Goal: Task Accomplishment & Management: Complete application form

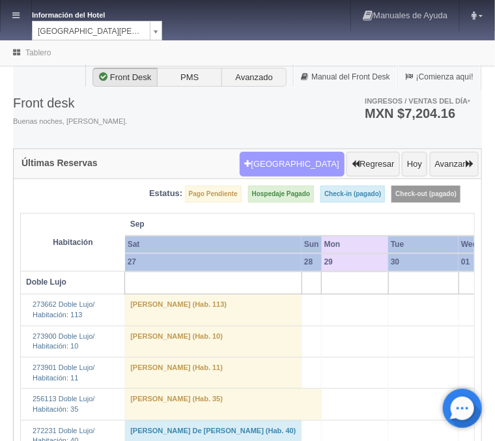
click at [283, 168] on button "[GEOGRAPHIC_DATA]" at bounding box center [292, 164] width 105 height 25
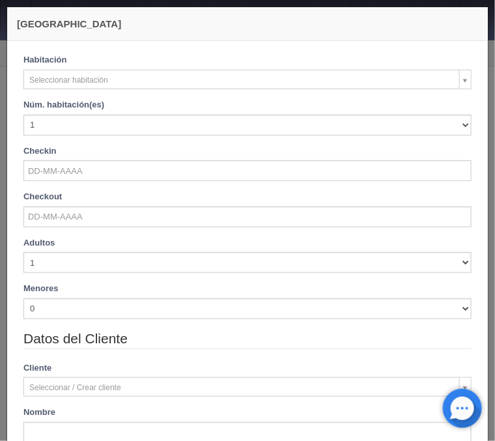
checkbox input "false"
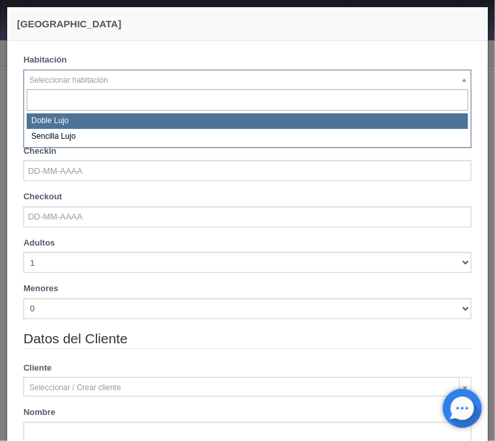
select select "577"
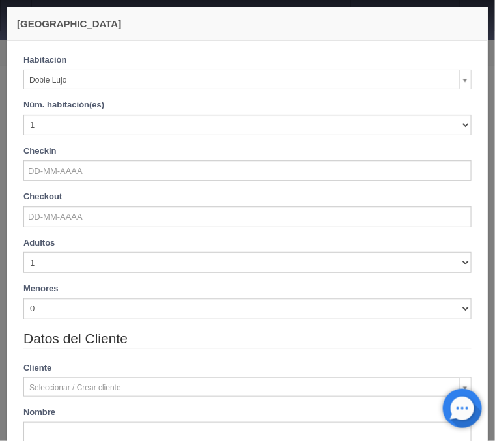
checkbox input "false"
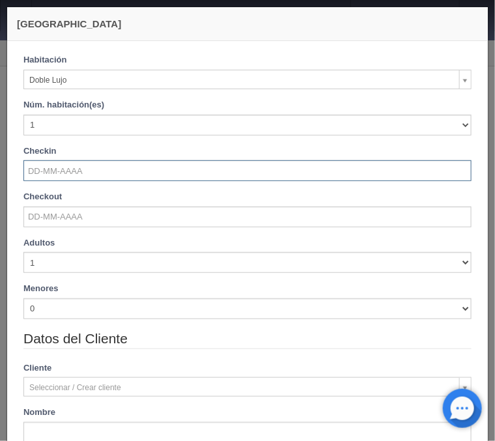
click at [61, 175] on input "text" at bounding box center [247, 170] width 448 height 21
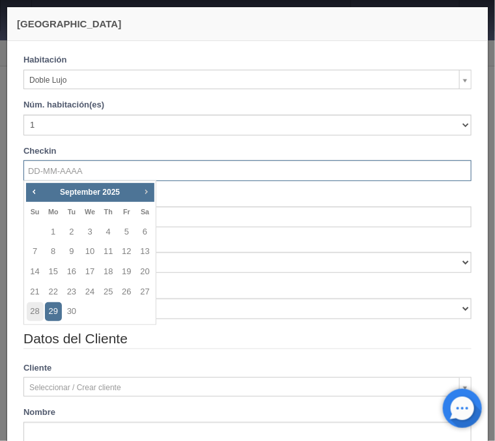
click at [148, 191] on span "Next" at bounding box center [146, 191] width 10 height 10
click at [83, 313] on link "31" at bounding box center [89, 311] width 17 height 19
type input "31-12-2025"
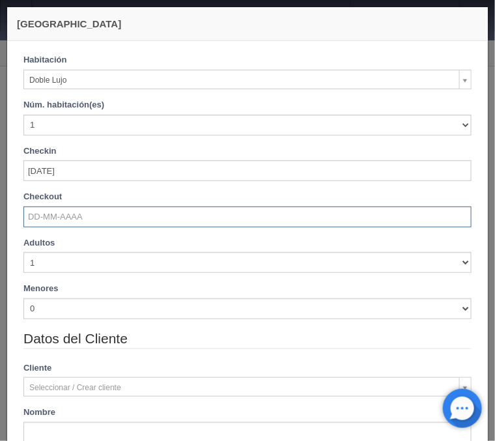
click at [68, 217] on input "text" at bounding box center [247, 216] width 448 height 21
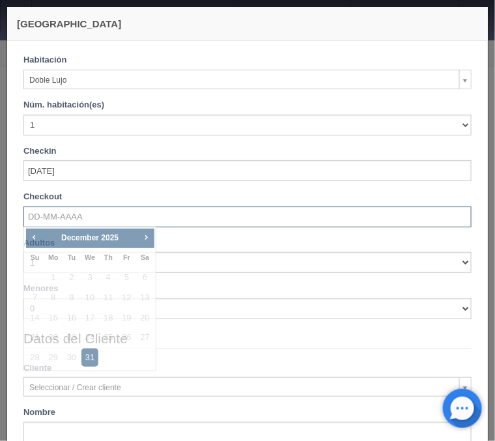
checkbox input "false"
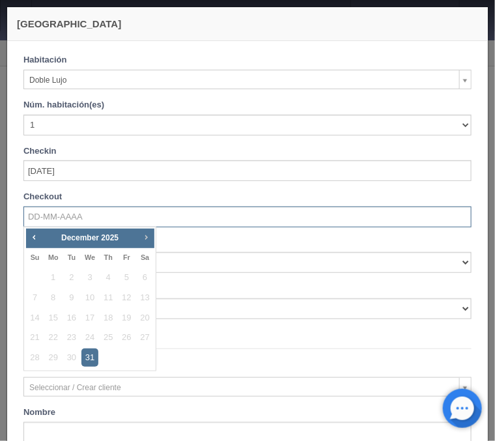
click at [148, 236] on span "Next" at bounding box center [146, 237] width 10 height 10
click at [122, 275] on link "2" at bounding box center [126, 277] width 17 height 19
type input "02-01-2026"
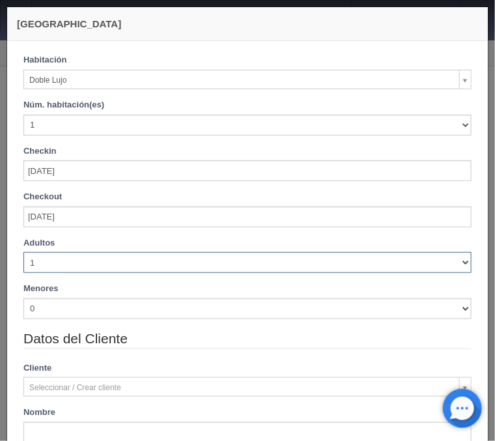
click at [23, 252] on select "1 2 3 4 5 6 7 8 9 10" at bounding box center [247, 262] width 448 height 21
checkbox input "false"
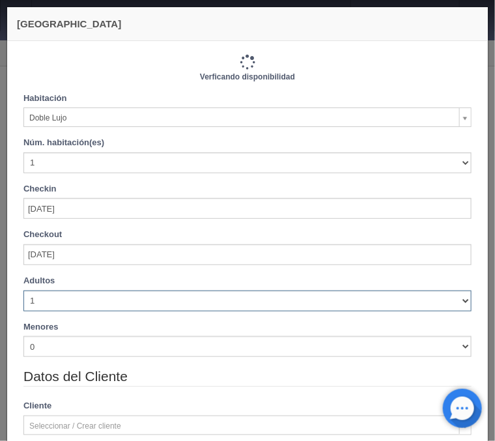
select select "2"
click option "2" at bounding box center [0, 0] width 0 height 0
checkbox input "false"
type input "2440.00"
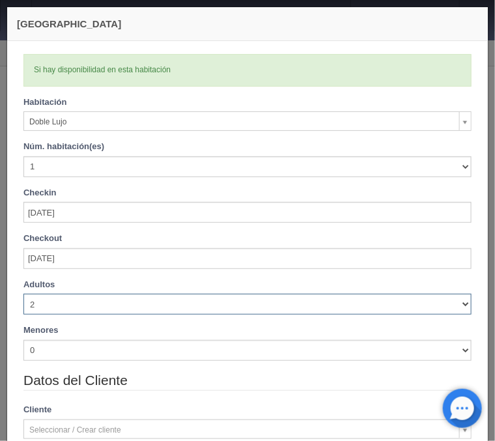
checkbox input "false"
click at [23, 294] on select "1 2 3 4 5 6 7 8 9 10" at bounding box center [247, 304] width 448 height 21
select select "3"
click option "3" at bounding box center [0, 0] width 0 height 0
checkbox input "false"
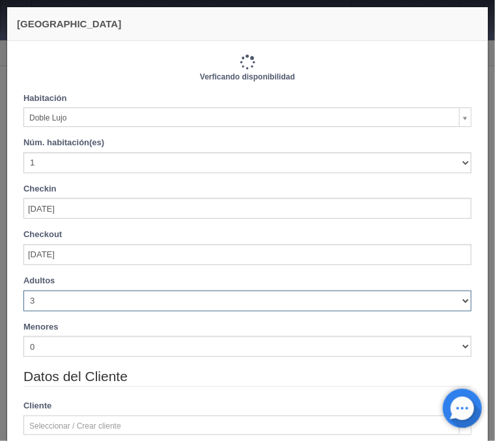
type input "2760.00"
checkbox input "false"
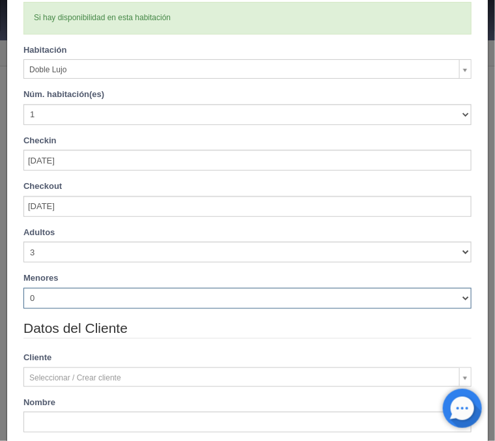
click at [23, 288] on select "0 1 2 3 4 5 6 7 8 9 10" at bounding box center [247, 298] width 448 height 21
select select "1"
click option "1" at bounding box center [0, 0] width 0 height 0
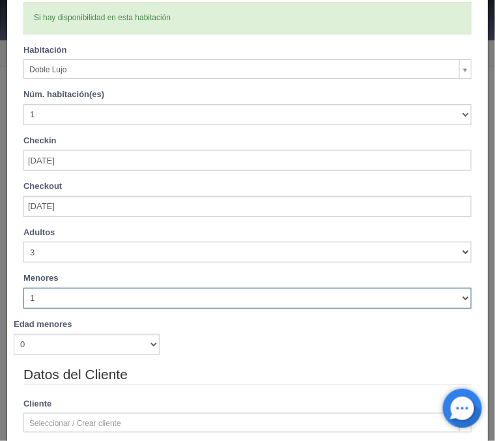
checkbox input "false"
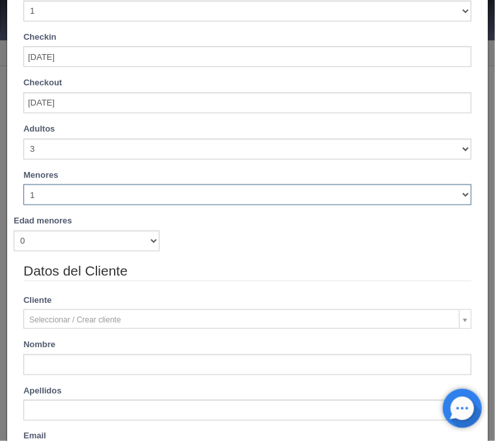
type input "2760.00"
checkbox input "false"
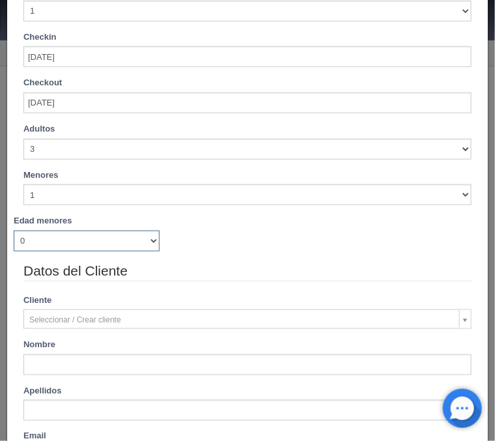
scroll to position [157, 0]
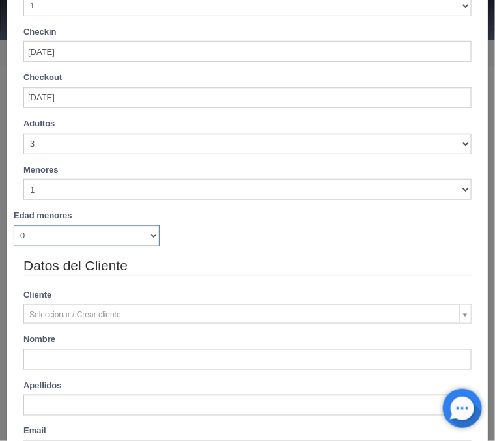
click at [14, 225] on select "0 1 2 3 4 5 6 7 8 9 10 11 12 13 14 15 16 17 18" at bounding box center [87, 235] width 146 height 21
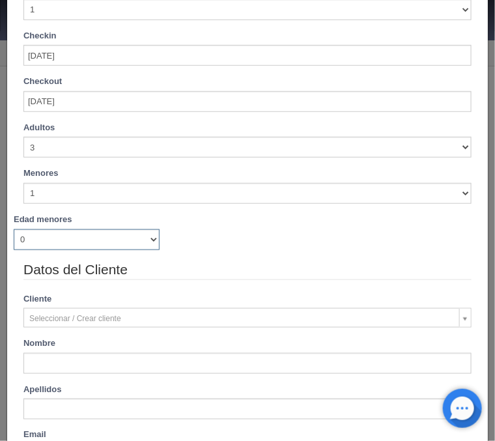
select select "11"
click option "11" at bounding box center [0, 0] width 0 height 0
checkbox input "false"
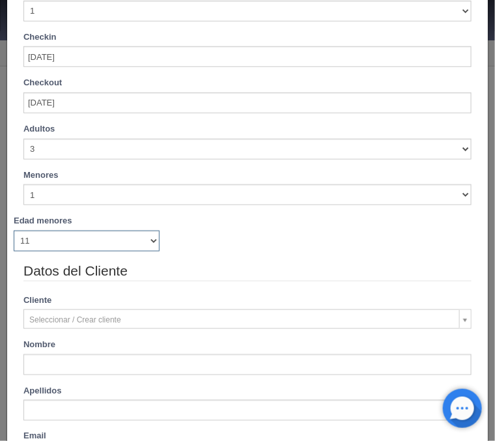
type input "2760.00"
checkbox input "false"
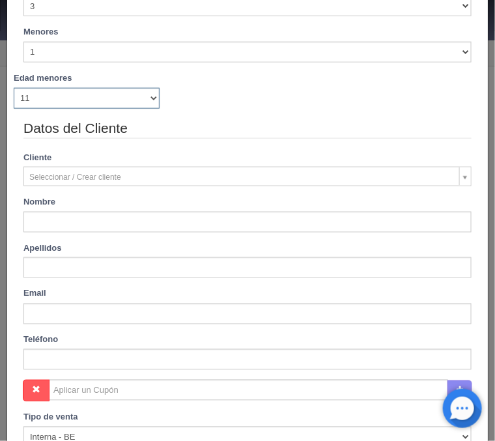
scroll to position [366, 0]
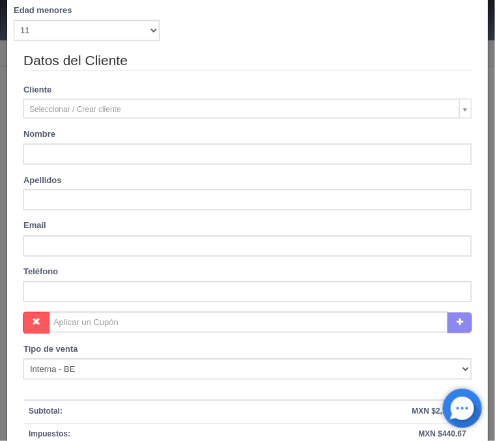
type input "Dana"
type input "Valdez"
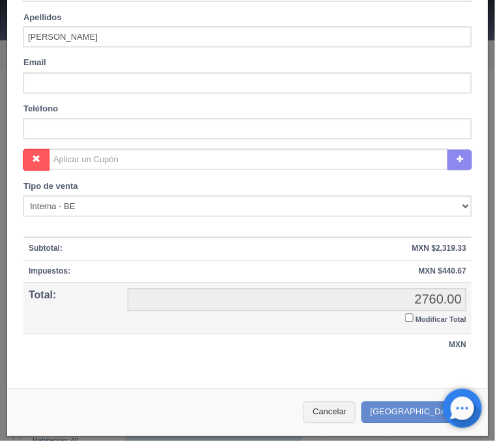
scroll to position [531, 0]
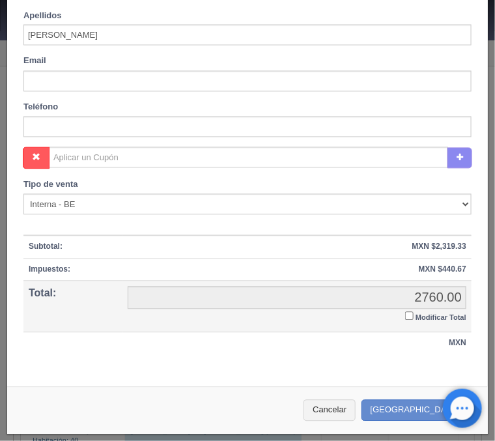
click at [407, 318] on input "Modificar Total" at bounding box center [409, 316] width 8 height 8
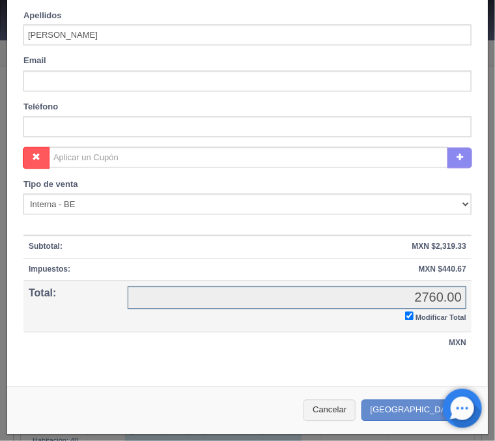
checkbox input "true"
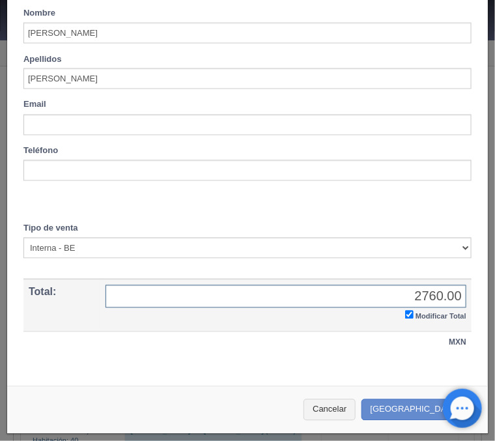
scroll to position [485, 0]
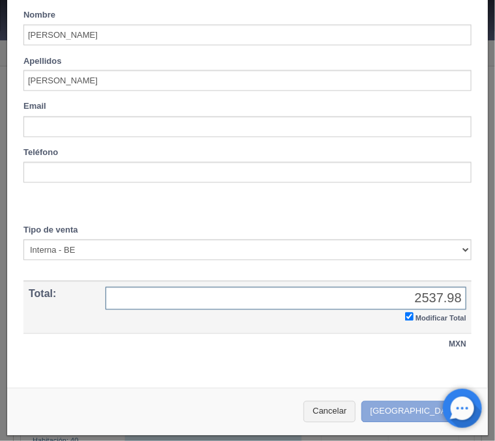
type input "2537.98"
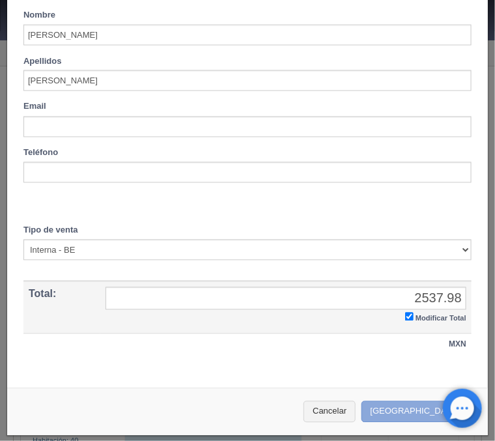
click at [409, 414] on button "Crear Reserva" at bounding box center [417, 411] width 113 height 21
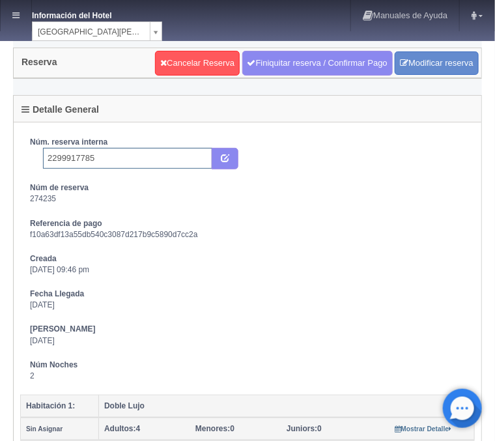
click at [119, 156] on input "2299917785" at bounding box center [127, 158] width 169 height 21
type input "2299917785 Expedia"
click at [226, 158] on icon "submit" at bounding box center [225, 157] width 8 height 8
click at [20, 16] on link at bounding box center [16, 15] width 31 height 31
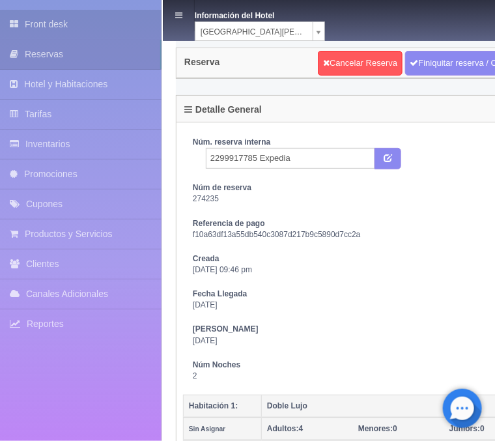
click at [39, 18] on link "Front desk" at bounding box center [80, 24] width 161 height 29
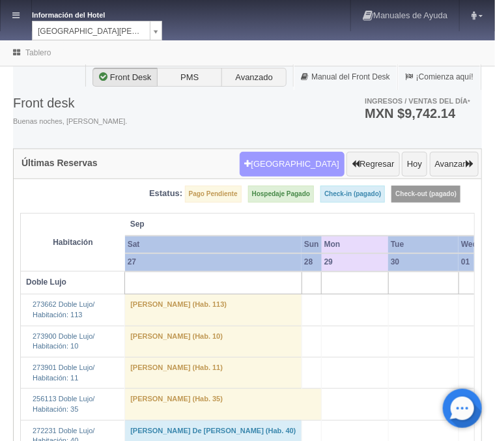
click at [298, 161] on button "Nueva Reserva" at bounding box center [292, 164] width 105 height 25
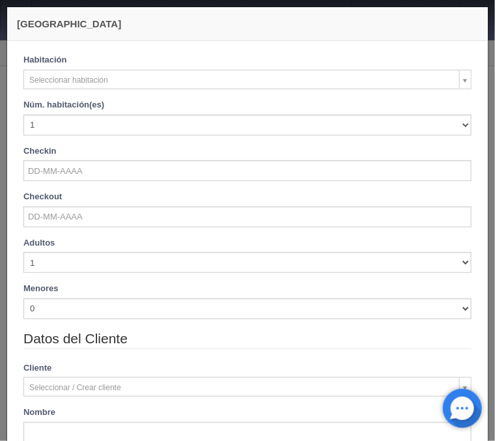
checkbox input "false"
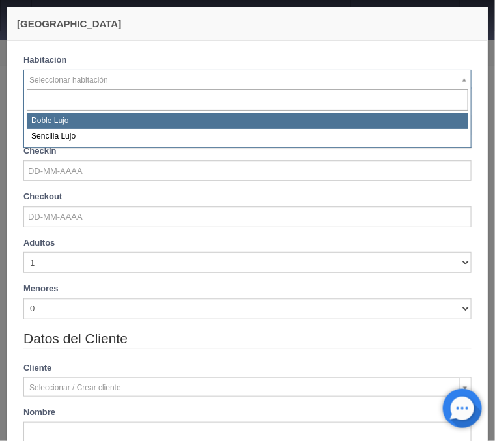
select select "577"
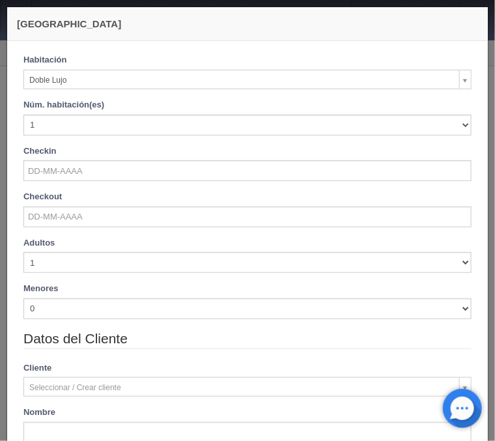
checkbox input "false"
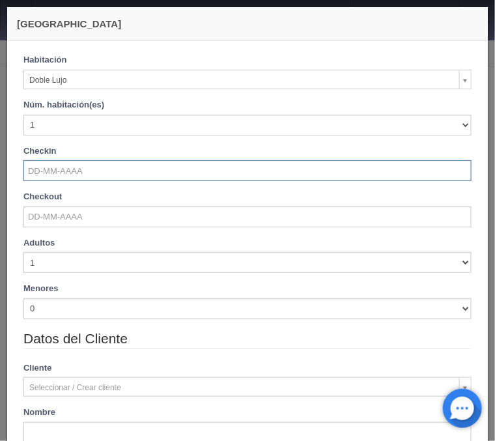
click at [69, 169] on input "text" at bounding box center [247, 170] width 448 height 21
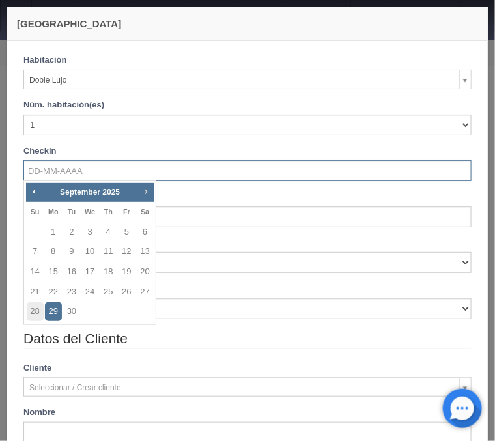
click at [147, 188] on span "Next" at bounding box center [146, 191] width 10 height 10
click at [124, 234] on link "3" at bounding box center [126, 232] width 17 height 19
type input "03-10-2025"
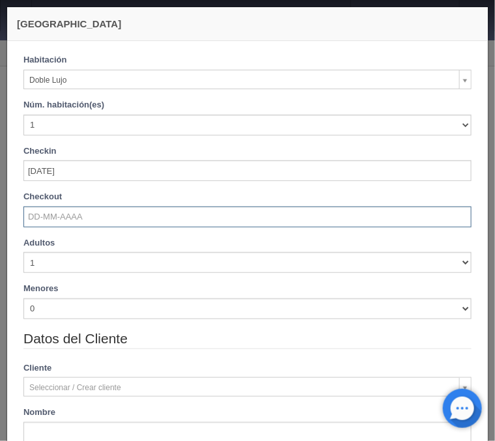
click at [76, 223] on input "text" at bounding box center [247, 216] width 448 height 21
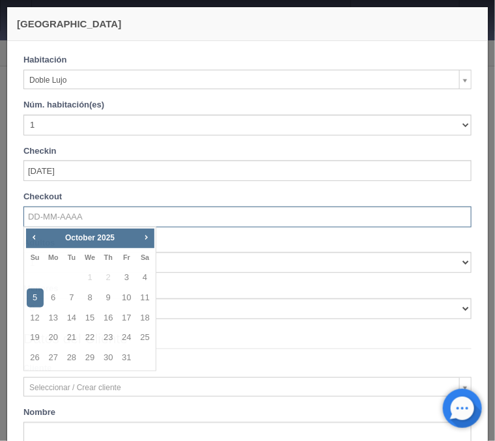
checkbox input "false"
click at [53, 294] on link "6" at bounding box center [53, 297] width 17 height 19
type input "06-10-2025"
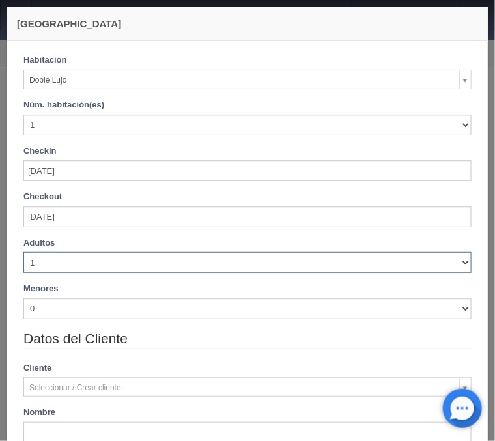
click at [23, 252] on select "1 2 3 4 5 6 7 8 9 10" at bounding box center [247, 262] width 448 height 21
checkbox input "false"
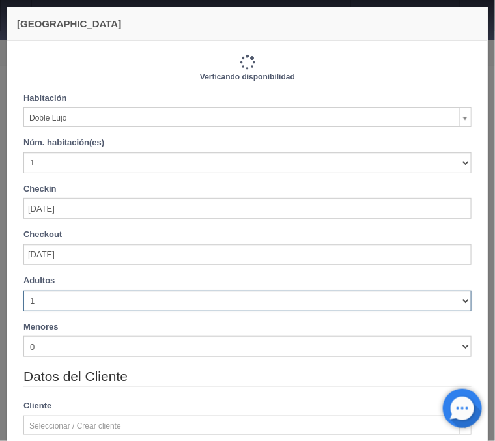
select select "3"
click option "3" at bounding box center [0, 0] width 0 height 0
type input "3660.00"
checkbox input "false"
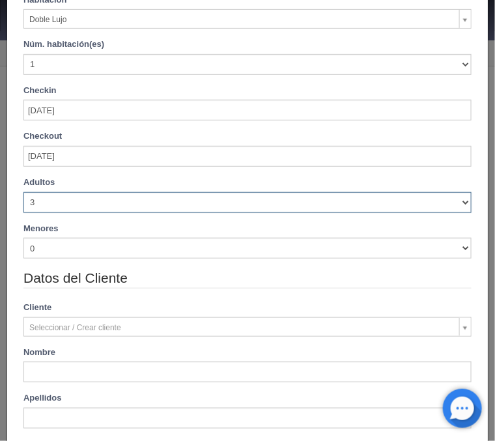
scroll to position [104, 0]
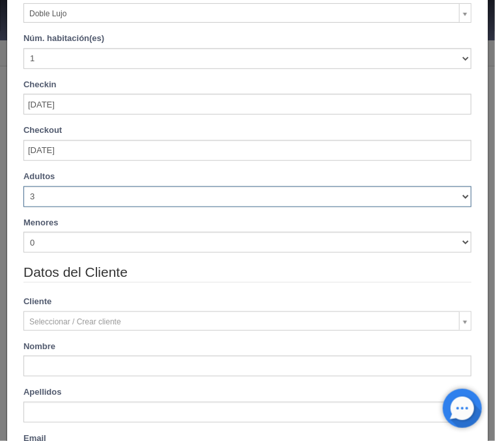
type input "4140.00"
checkbox input "false"
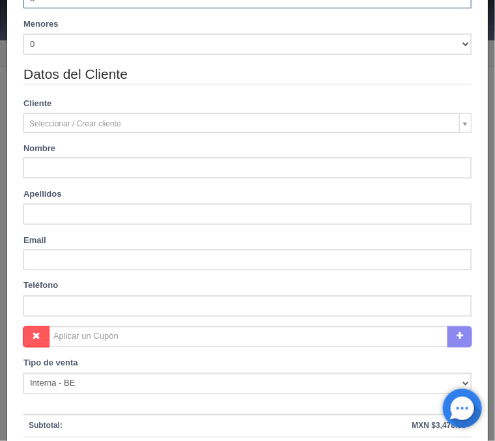
scroll to position [314, 0]
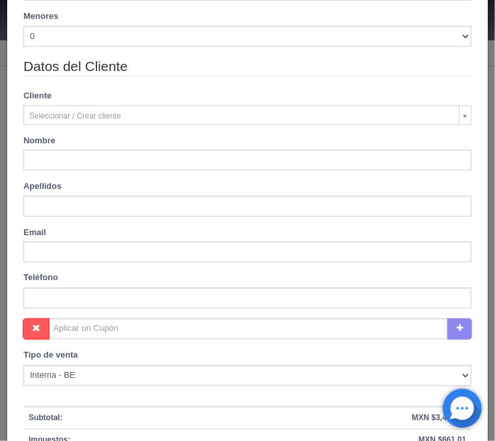
type input "Sandra Paola"
type input "Rosas Sanchez"
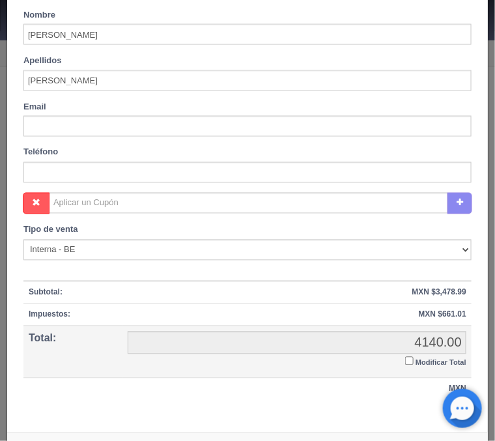
scroll to position [484, 0]
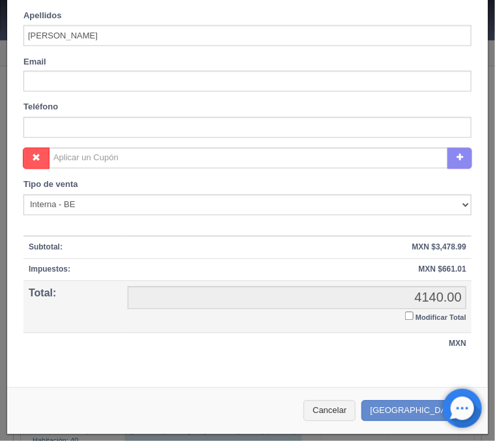
click at [407, 313] on input "Modificar Total" at bounding box center [409, 316] width 8 height 8
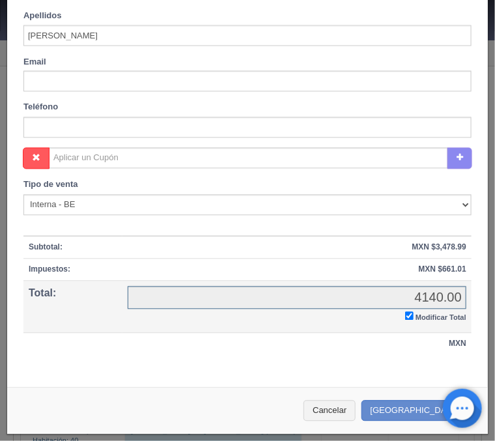
checkbox input "true"
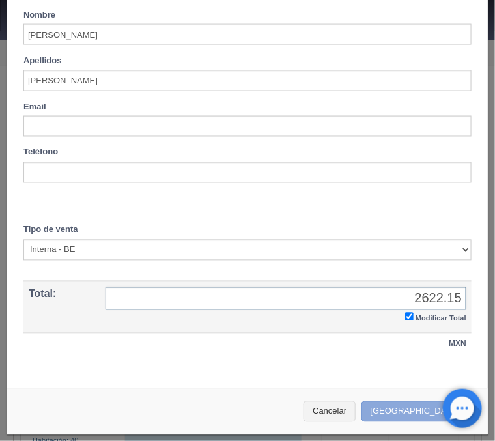
type input "2622.15"
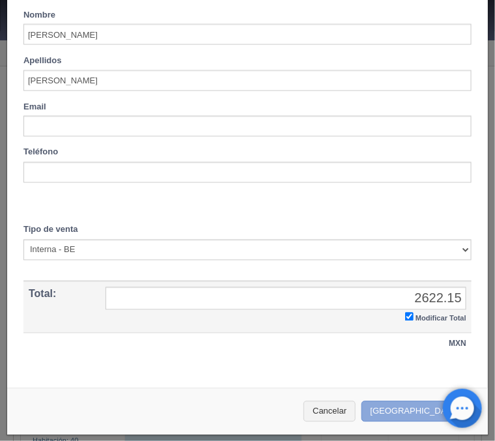
click at [410, 412] on button "Crear Reserva" at bounding box center [417, 411] width 113 height 21
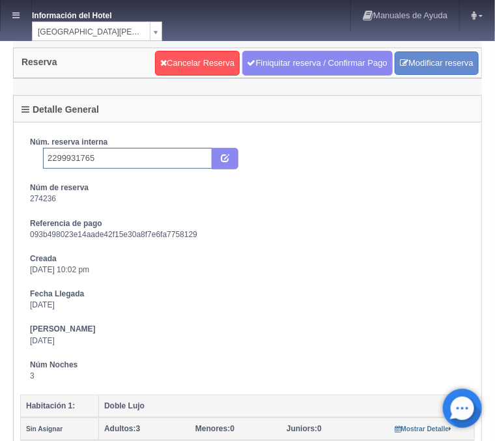
click at [135, 156] on input "2299931765" at bounding box center [127, 158] width 169 height 21
type input "2299931765 Expedia"
click at [217, 157] on button "submit" at bounding box center [225, 159] width 27 height 22
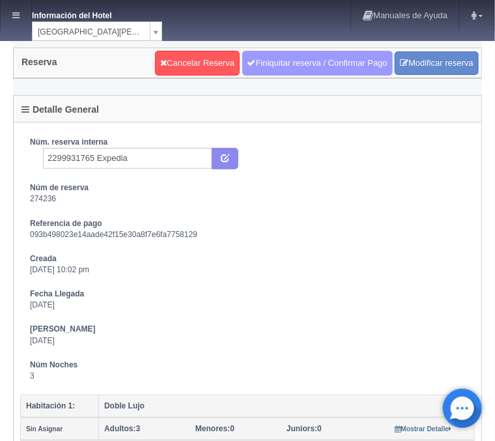
click at [319, 63] on link "Finiquitar reserva / Confirmar Pago" at bounding box center [317, 63] width 150 height 25
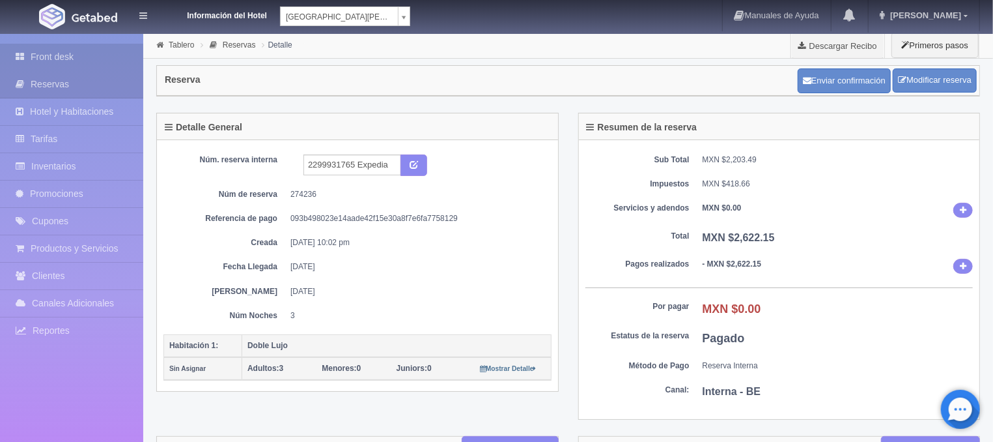
click at [66, 52] on link "Front desk" at bounding box center [71, 57] width 143 height 27
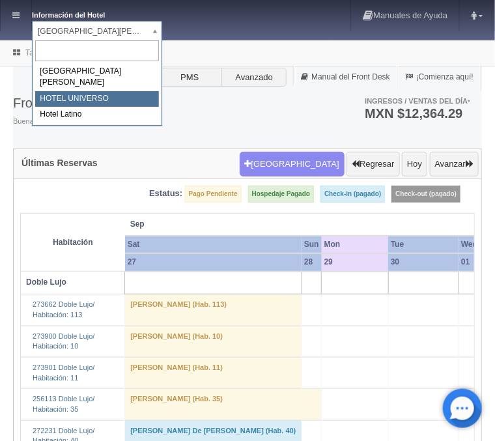
select select "358"
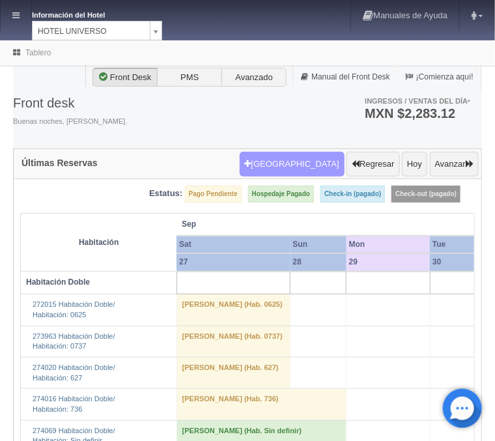
click at [305, 162] on button "Nueva Reserva" at bounding box center [292, 164] width 105 height 25
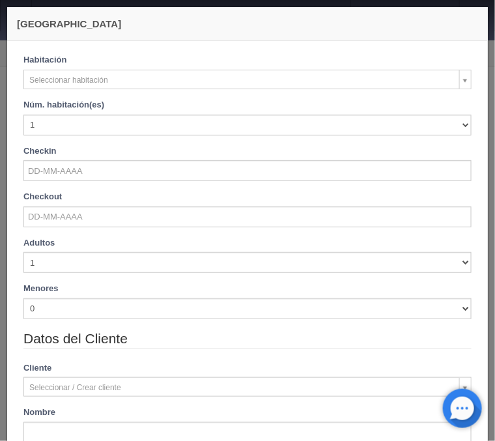
checkbox input "false"
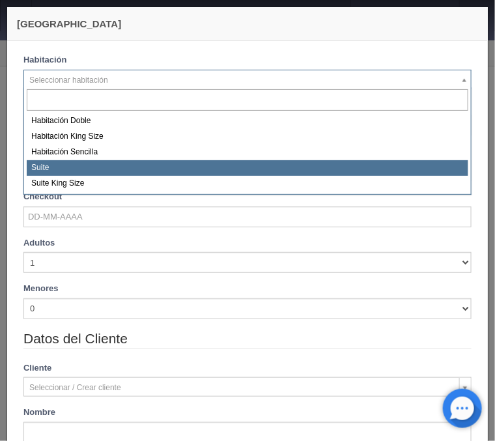
select select "584"
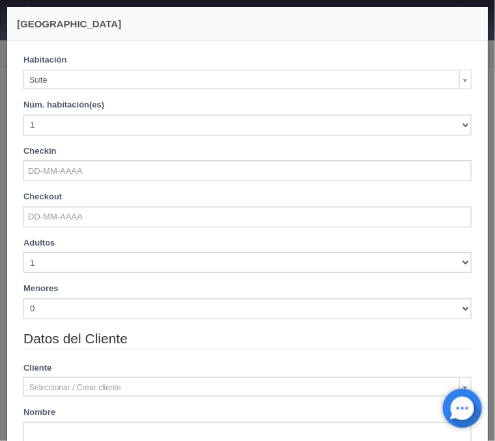
checkbox input "false"
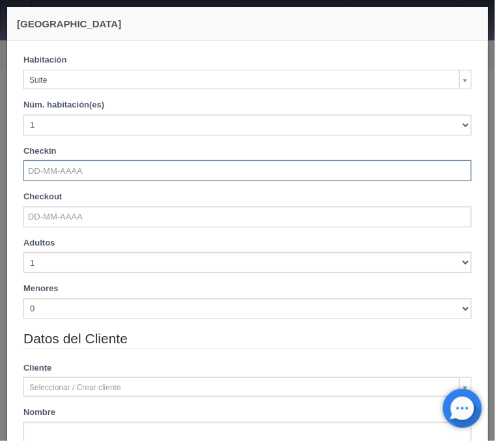
click at [75, 173] on input "text" at bounding box center [247, 170] width 448 height 21
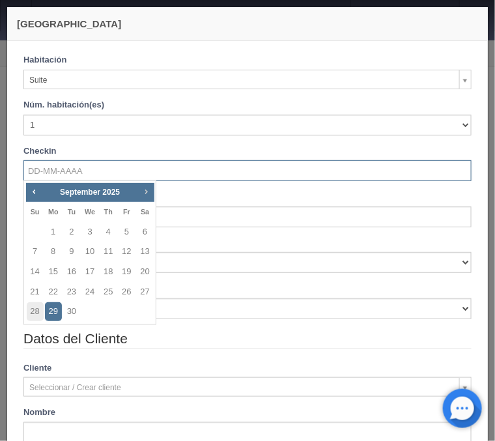
click at [149, 193] on span "Next" at bounding box center [146, 191] width 10 height 10
click at [124, 311] on link "28" at bounding box center [126, 311] width 17 height 19
type input "[DATE]"
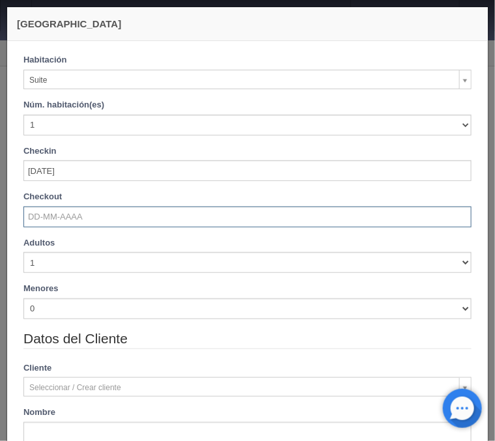
click at [60, 219] on input "text" at bounding box center [247, 216] width 448 height 21
checkbox input "false"
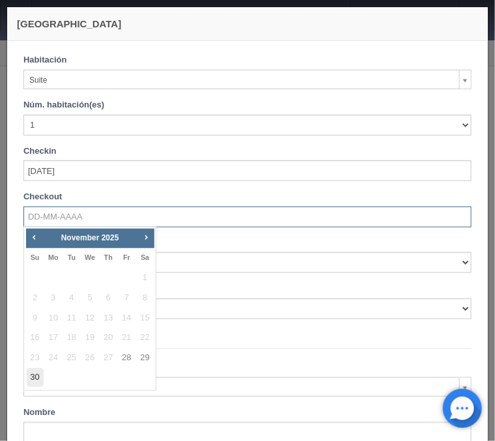
click at [38, 376] on link "30" at bounding box center [35, 377] width 17 height 19
type input "[DATE]"
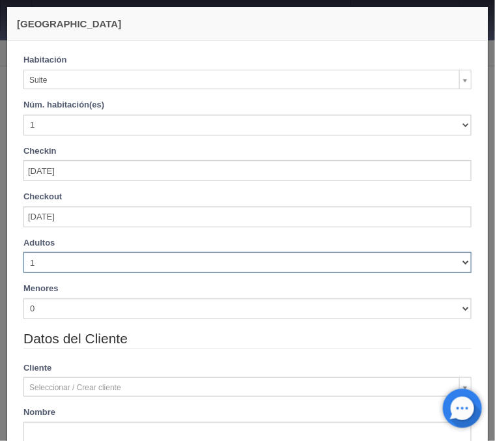
click at [23, 252] on select "1 2 3 4 5 6 7 8 9 10" at bounding box center [247, 262] width 448 height 21
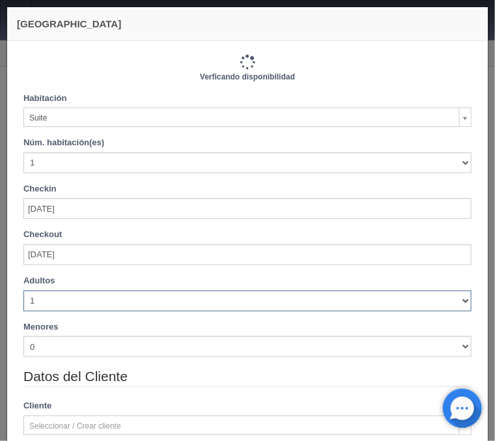
checkbox input "false"
type input "2260.00"
checkbox input "false"
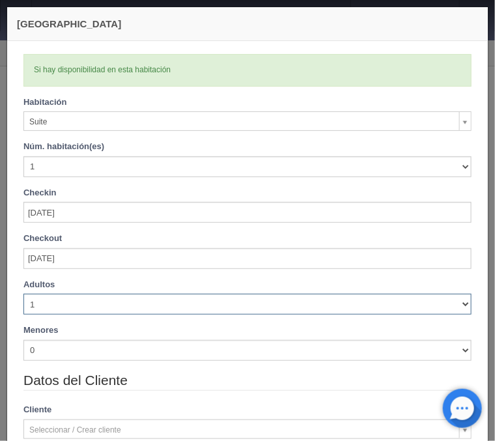
select select "4"
click option "4" at bounding box center [0, 0] width 0 height 0
checkbox input "false"
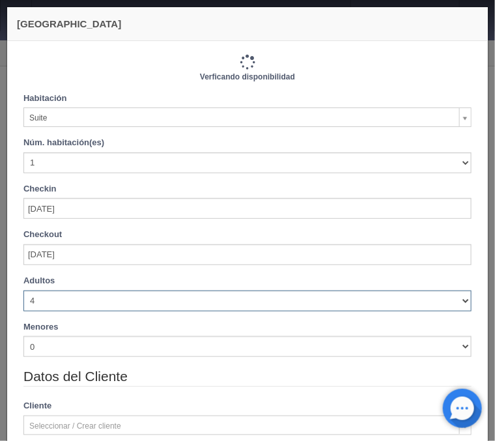
type input "2260.00"
checkbox input "false"
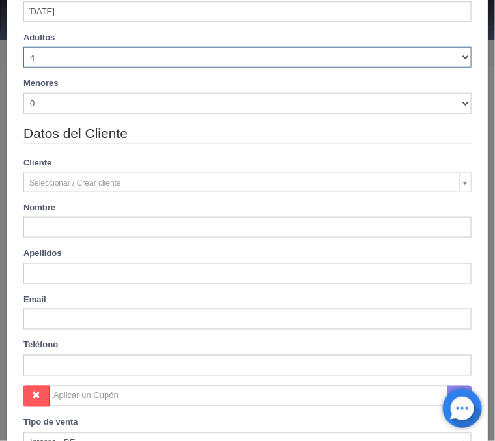
scroll to position [262, 0]
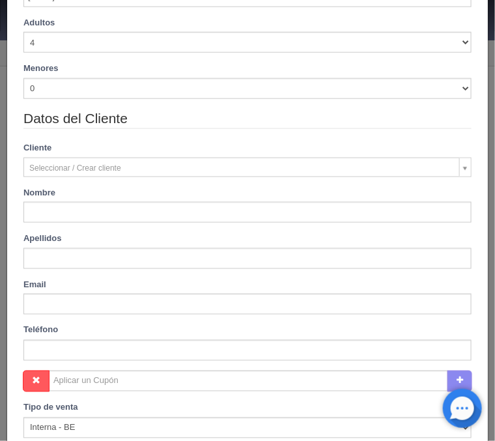
type input "[PERSON_NAME]"
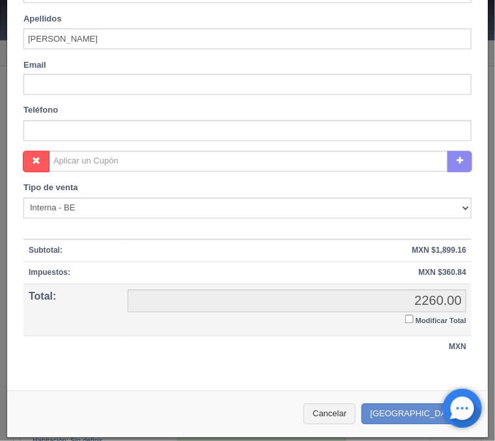
scroll to position [484, 0]
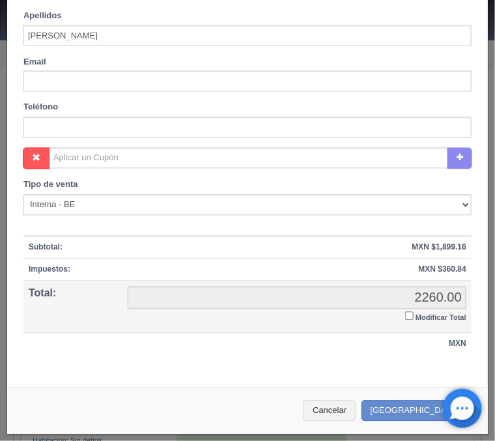
click at [410, 317] on input "Modificar Total" at bounding box center [409, 316] width 8 height 8
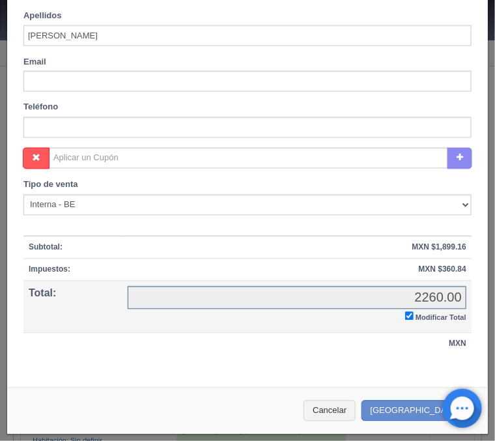
checkbox input "true"
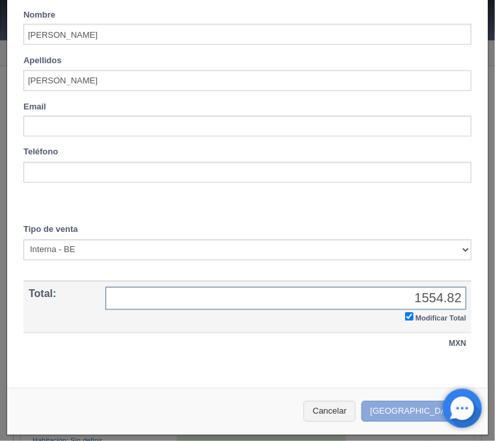
type input "1554.82"
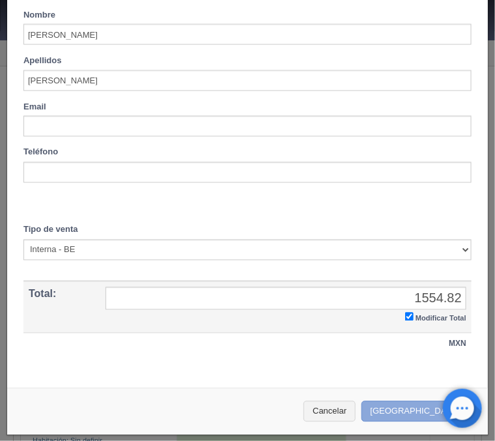
click at [422, 410] on button "Crear Reserva" at bounding box center [417, 411] width 113 height 21
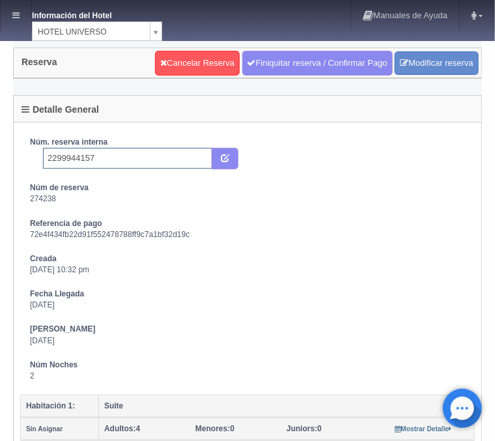
click at [116, 163] on input "2299944157" at bounding box center [127, 158] width 169 height 21
type input "2299944157 Expedia"
click at [221, 156] on icon "submit" at bounding box center [225, 157] width 8 height 8
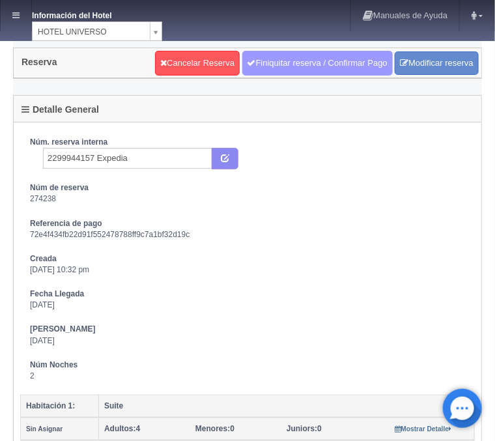
click at [294, 72] on link "Finiquitar reserva / Confirmar Pago" at bounding box center [317, 63] width 150 height 25
